Goal: Find specific page/section: Find specific page/section

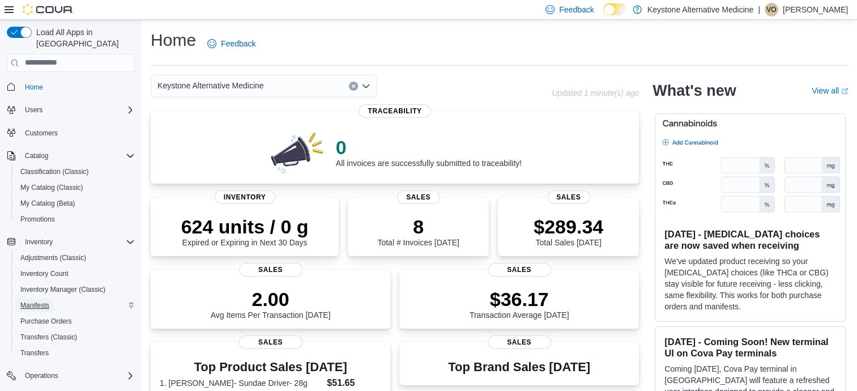
click at [32, 301] on span "Manifests" at bounding box center [34, 305] width 29 height 9
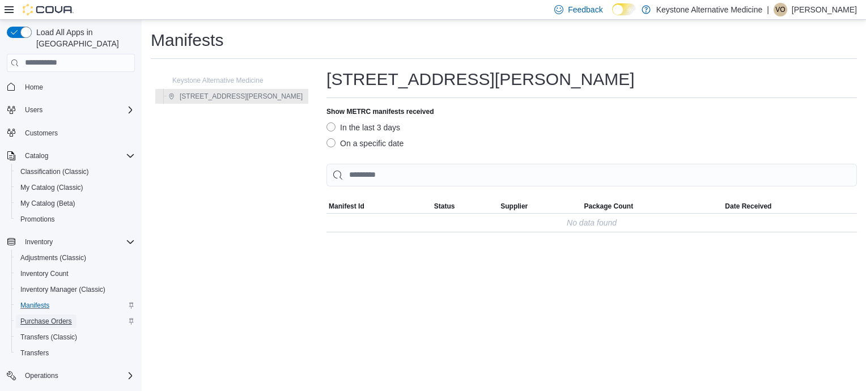
click at [67, 317] on span "Purchase Orders" at bounding box center [46, 321] width 52 height 9
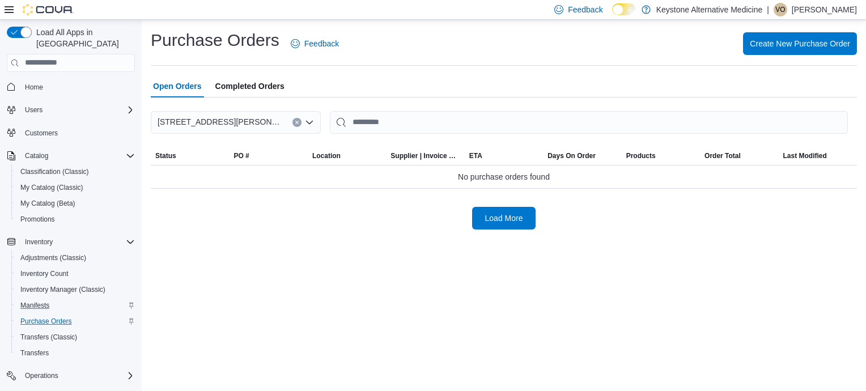
click at [257, 86] on span "Completed Orders" at bounding box center [249, 86] width 69 height 23
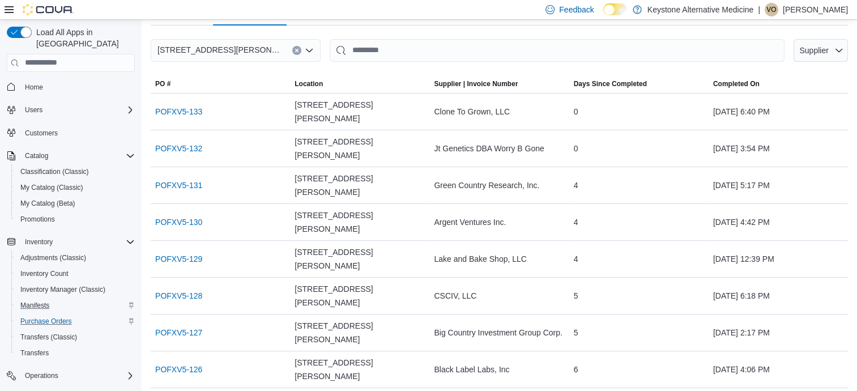
scroll to position [77, 0]
